Goal: Task Accomplishment & Management: Manage account settings

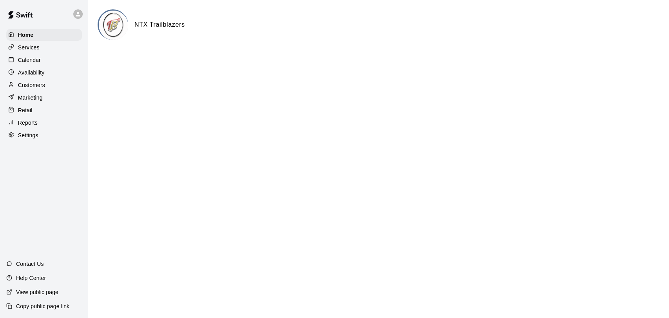
click at [28, 63] on p "Calendar" at bounding box center [29, 60] width 23 height 8
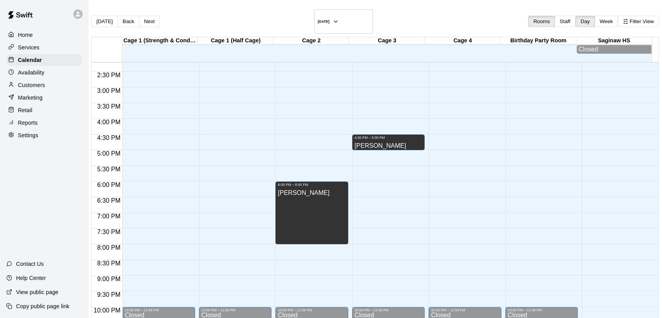
scroll to position [444, 0]
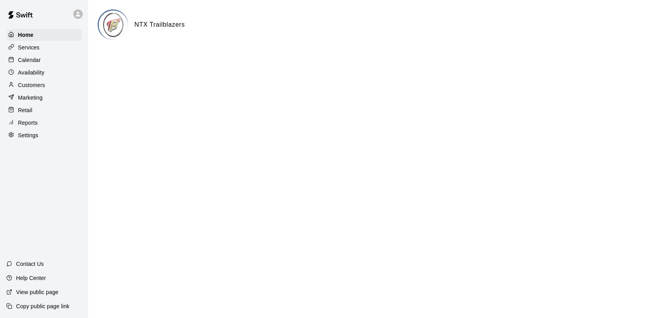
click at [33, 60] on p "Calendar" at bounding box center [29, 60] width 23 height 8
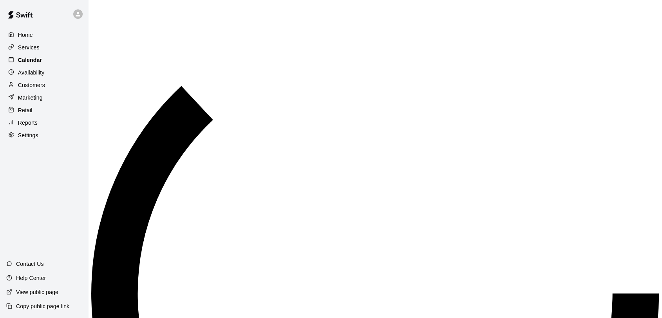
scroll to position [356, 0]
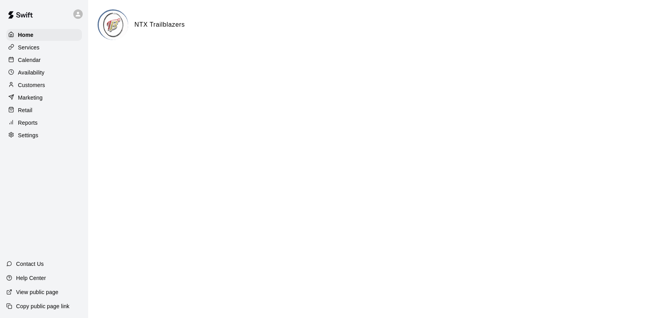
click at [27, 61] on p "Calendar" at bounding box center [29, 60] width 23 height 8
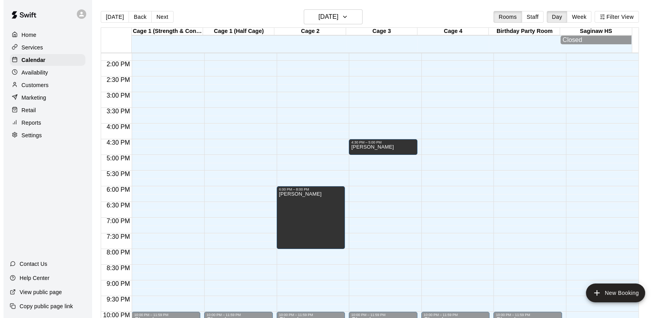
scroll to position [432, 0]
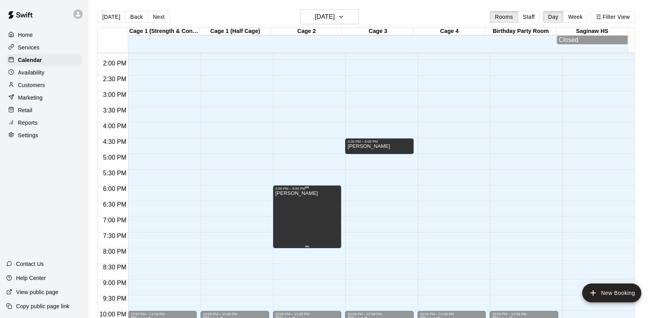
click at [310, 193] on div at bounding box center [334, 159] width 669 height 318
click at [279, 201] on icon "edit" at bounding box center [282, 199] width 9 height 9
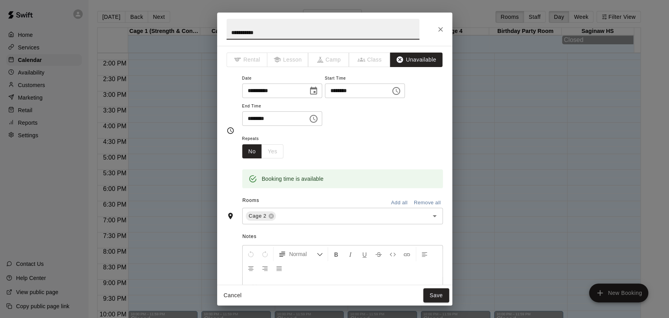
click at [398, 89] on icon "Choose time, selected time is 6:00 PM" at bounding box center [397, 91] width 2 height 4
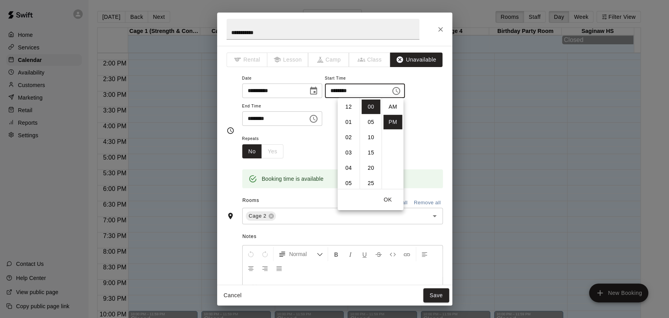
scroll to position [14, 0]
click at [348, 123] on li "07" at bounding box center [348, 122] width 19 height 14
type input "********"
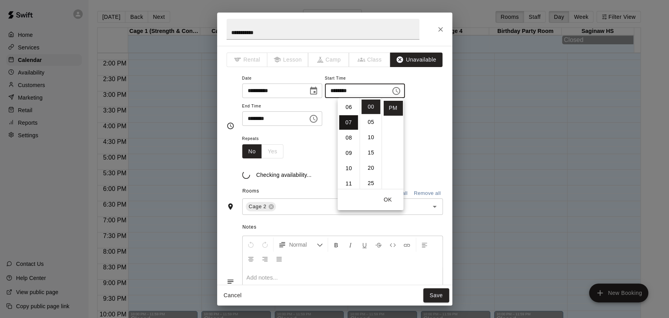
scroll to position [107, 0]
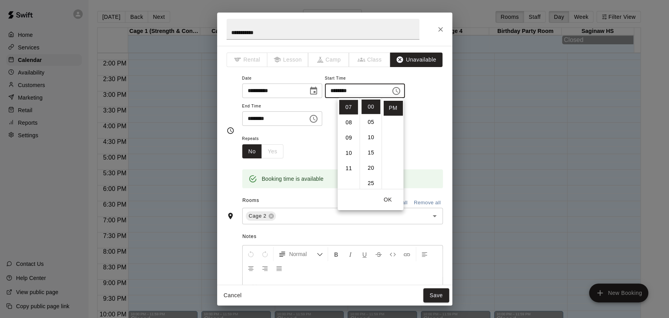
click at [318, 117] on icon "Choose time, selected time is 8:00 PM" at bounding box center [313, 118] width 9 height 9
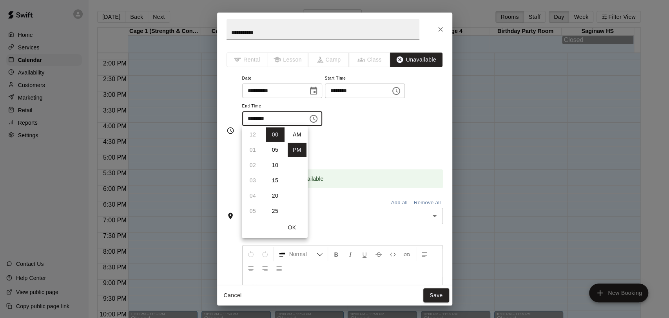
scroll to position [14, 0]
click at [254, 148] on li "09" at bounding box center [252, 150] width 19 height 14
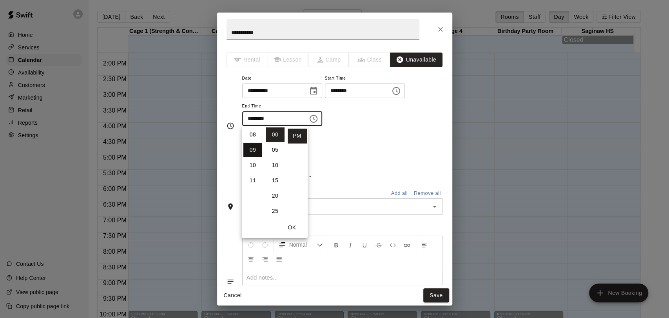
type input "********"
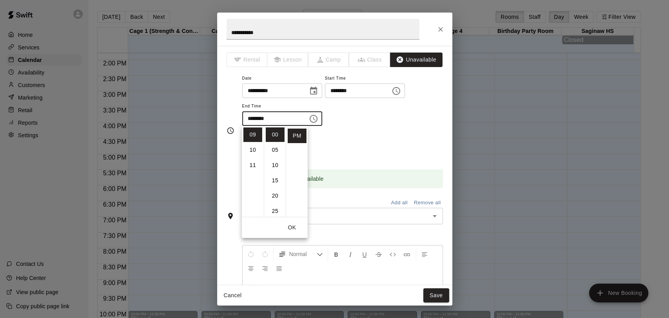
click at [352, 139] on div "Repeats No Yes" at bounding box center [342, 146] width 201 height 25
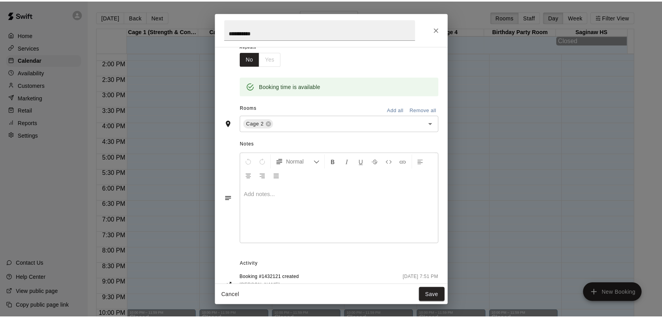
scroll to position [94, 0]
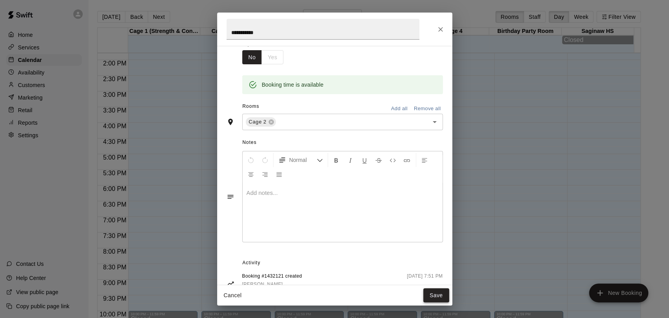
click at [429, 289] on button "Save" at bounding box center [436, 295] width 26 height 14
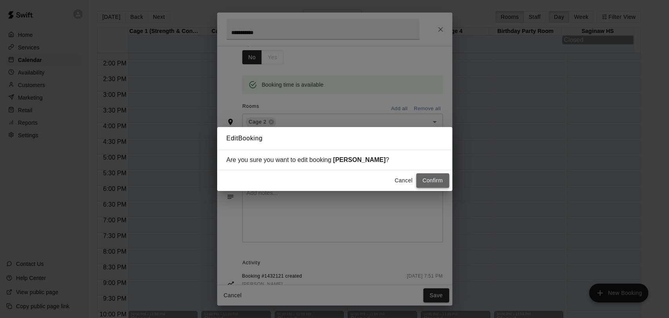
click at [428, 182] on button "Confirm" at bounding box center [432, 180] width 33 height 14
